Goal: Task Accomplishment & Management: Manage account settings

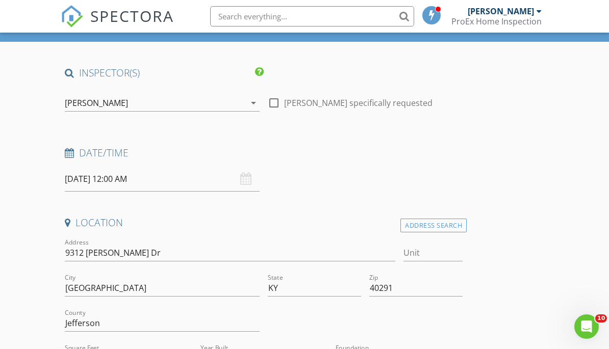
scroll to position [62, 0]
type input "[PERSON_NAME],[PERSON_NAME] Realtors"
click at [248, 179] on div "[DATE] 12:00 AM" at bounding box center [162, 179] width 195 height 25
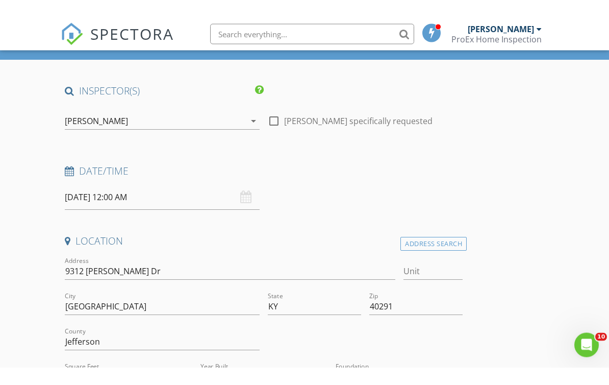
scroll to position [63, 0]
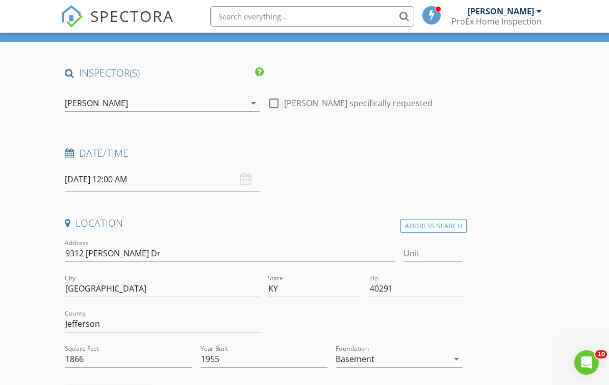
click at [246, 174] on div "[DATE] 12:00 AM" at bounding box center [162, 179] width 195 height 25
click at [247, 178] on div "[DATE] 12:00 AM" at bounding box center [162, 179] width 195 height 25
click at [246, 182] on div "[DATE] 12:00 AM" at bounding box center [162, 179] width 195 height 25
click at [246, 178] on div "[DATE] 12:00 AM" at bounding box center [162, 179] width 195 height 25
click at [239, 176] on input "[DATE] 12:00 AM" at bounding box center [162, 179] width 195 height 25
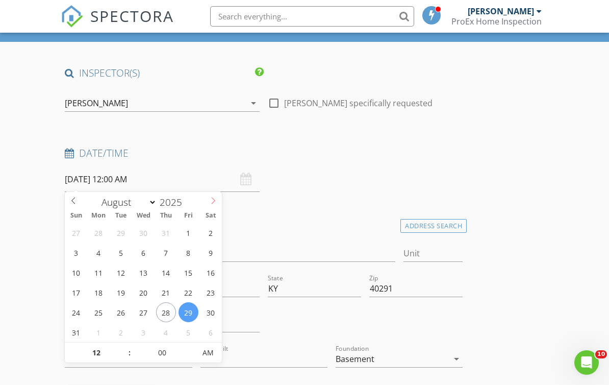
click at [214, 204] on span at bounding box center [212, 199] width 17 height 14
select select "8"
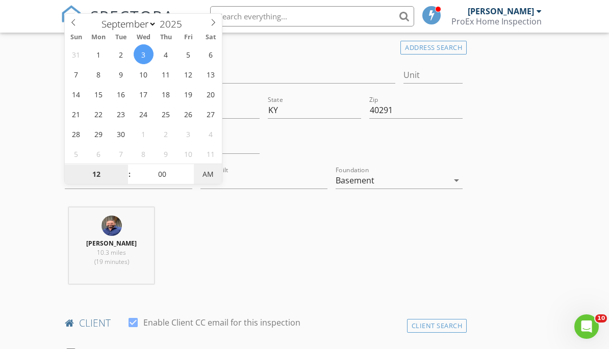
type input "[DATE] 12:00 PM"
click at [393, 231] on div "Travis Dooley 10.3 miles (19 minutes)" at bounding box center [264, 250] width 406 height 85
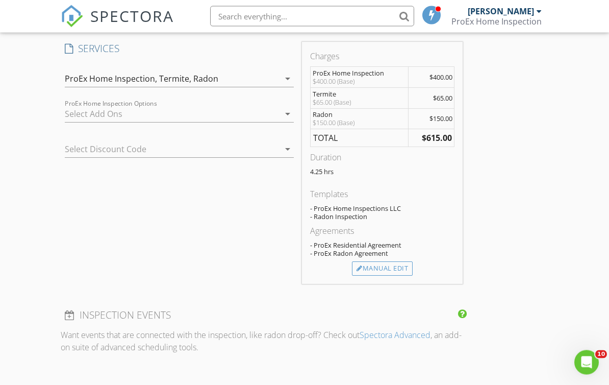
scroll to position [865, 0]
click at [390, 261] on div "Manual Edit" at bounding box center [382, 268] width 61 height 14
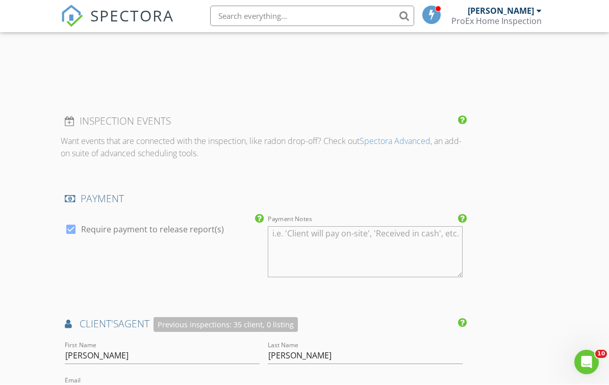
scroll to position [865, 0]
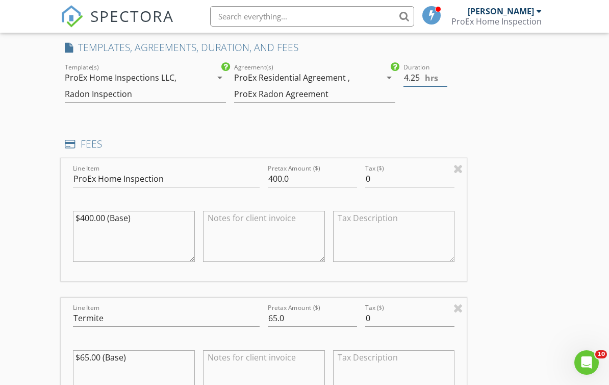
click at [421, 73] on input "4.25" at bounding box center [425, 77] width 44 height 17
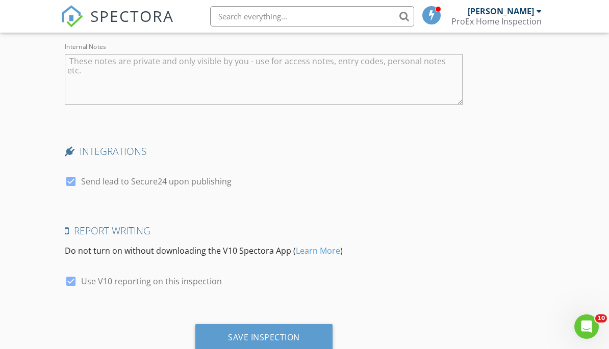
scroll to position [2586, 0]
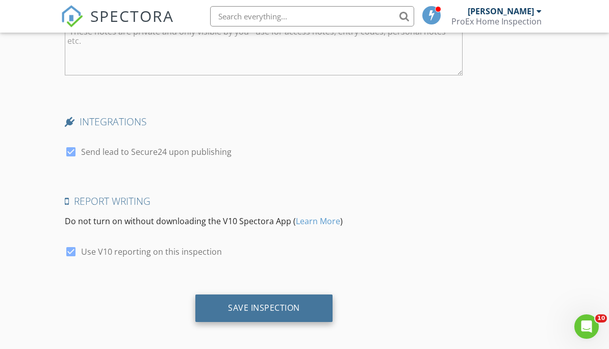
type input "4.00"
click at [270, 310] on div "Save Inspection" at bounding box center [263, 309] width 137 height 28
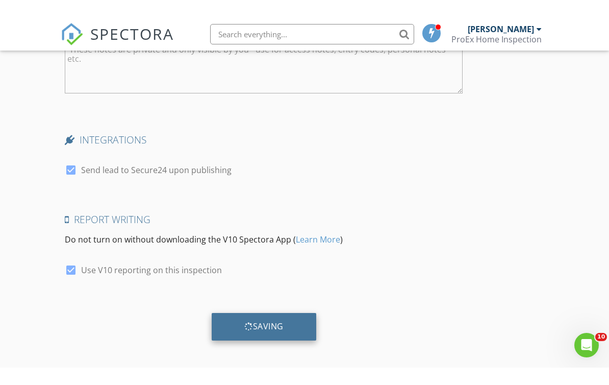
scroll to position [2551, 0]
